Goal: Check status: Check status

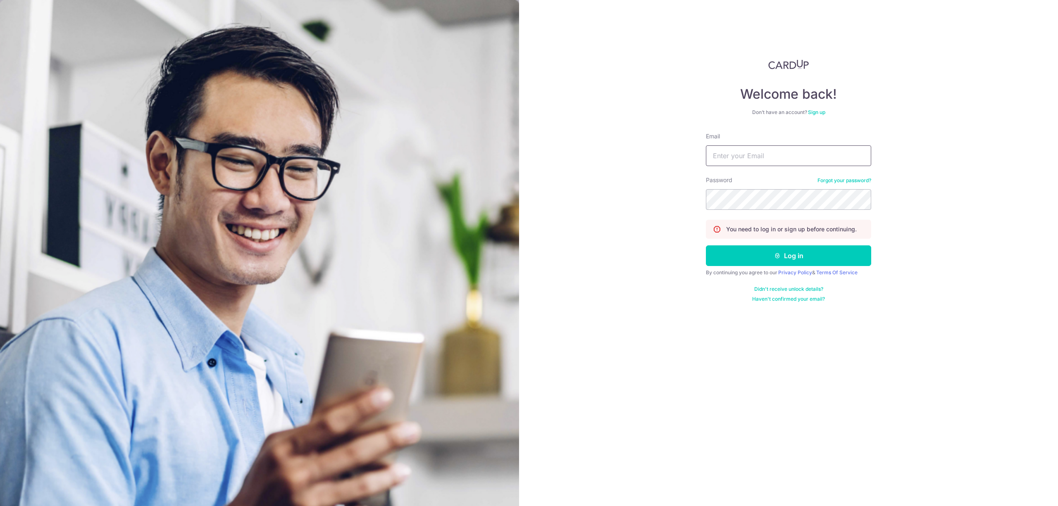
click at [766, 153] on input "Email" at bounding box center [788, 156] width 165 height 21
type input "[EMAIL_ADDRESS][DOMAIN_NAME]"
click at [706, 246] on button "Log in" at bounding box center [788, 256] width 165 height 21
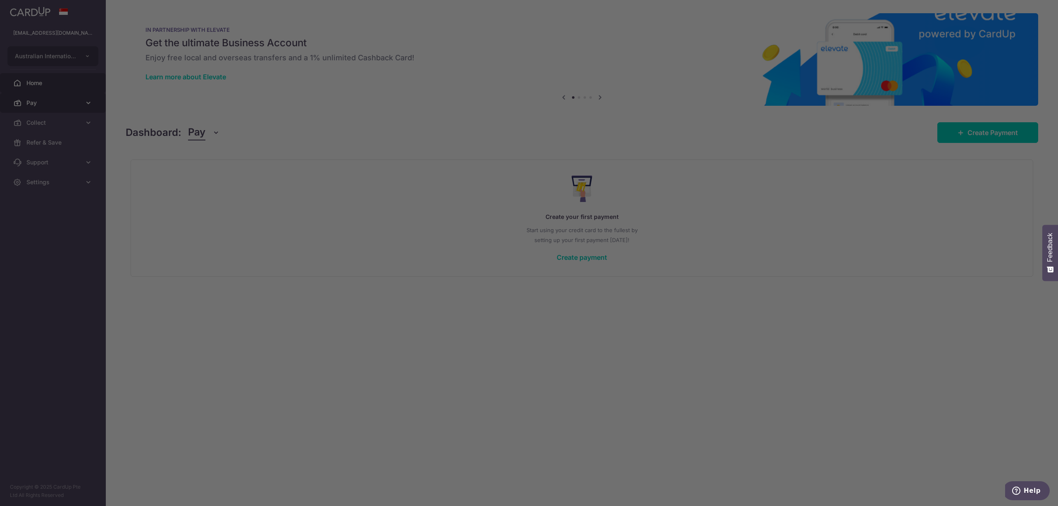
click at [37, 105] on div at bounding box center [534, 255] width 1069 height 511
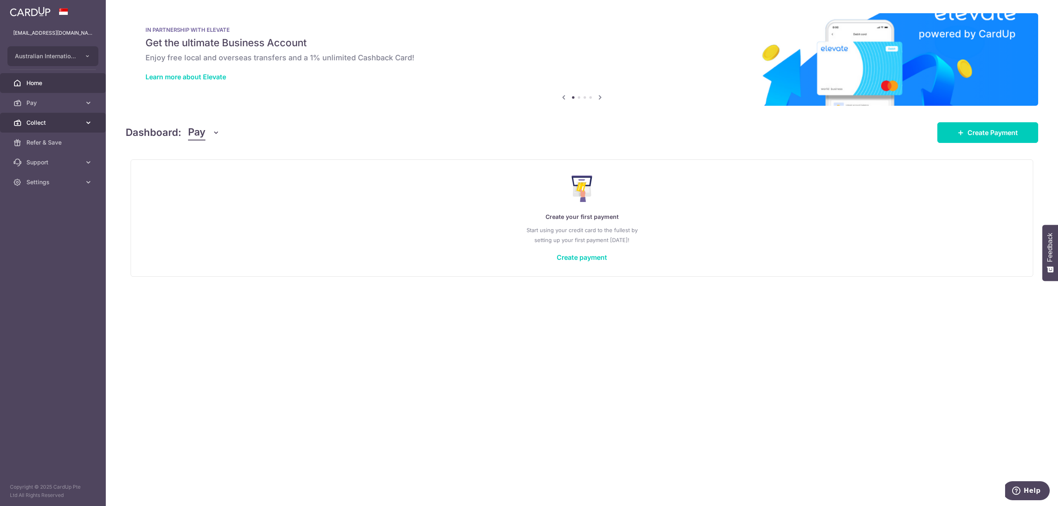
click at [33, 122] on span "Collect" at bounding box center [53, 123] width 55 height 8
click at [35, 138] on span "Dashboard" at bounding box center [53, 142] width 55 height 8
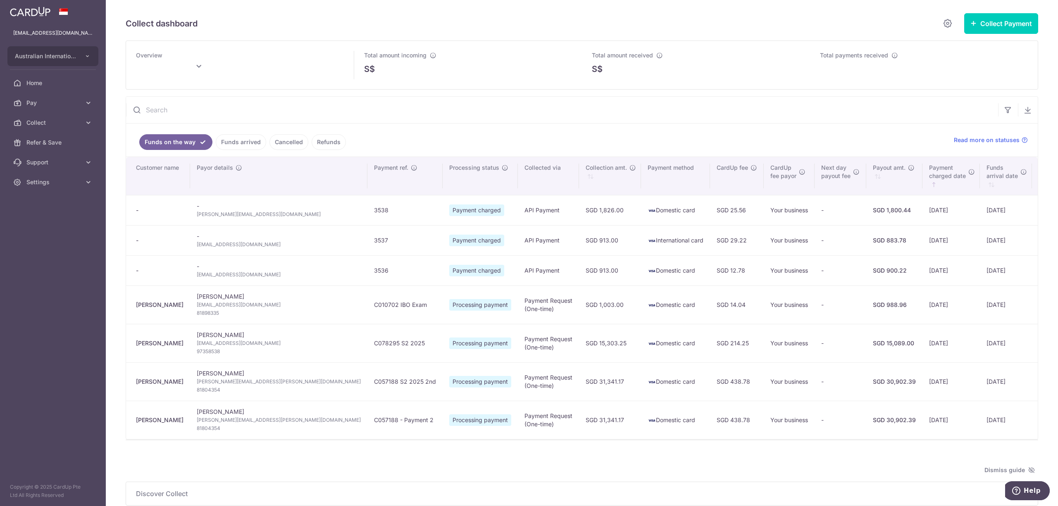
click at [240, 143] on link "Funds arrived" at bounding box center [241, 142] width 50 height 16
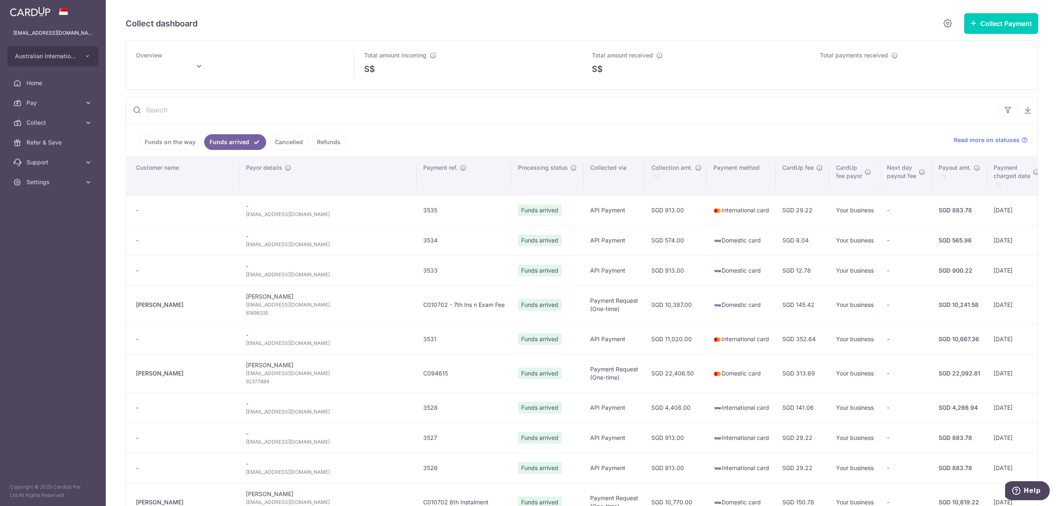
drag, startPoint x: 283, startPoint y: 247, endPoint x: 206, endPoint y: 251, distance: 77.4
click at [246, 247] on span "sebastian.czentner88@gmail.com" at bounding box center [328, 245] width 164 height 8
copy span "sebastian.czentner88@gmail.com"
type input "September 2025"
drag, startPoint x: 273, startPoint y: 217, endPoint x: 202, endPoint y: 220, distance: 71.6
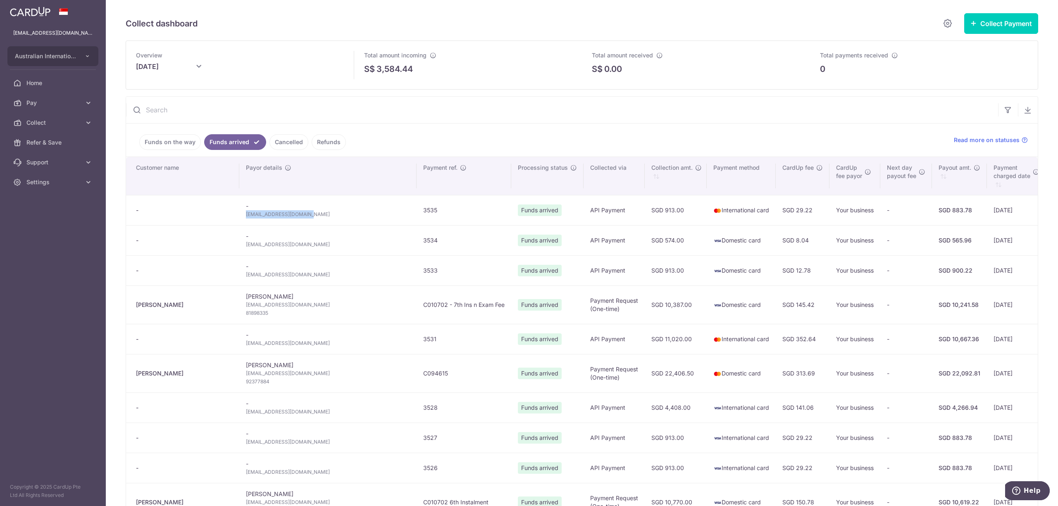
click at [239, 220] on td "- ericbabewang@icloud.com" at bounding box center [327, 210] width 177 height 30
copy span "ericbabewang@icloud.com"
